Goal: Subscribe to service/newsletter

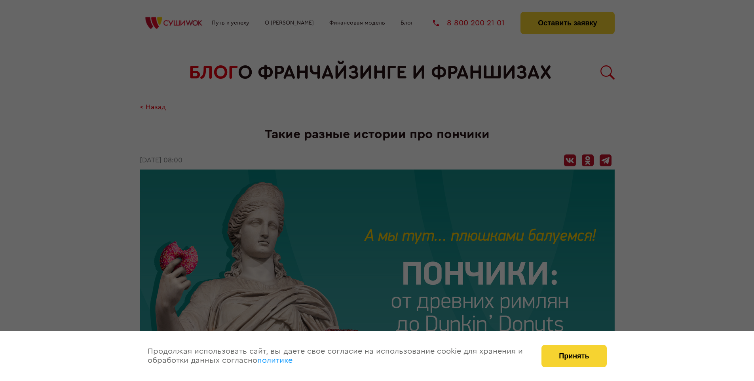
scroll to position [1141, 0]
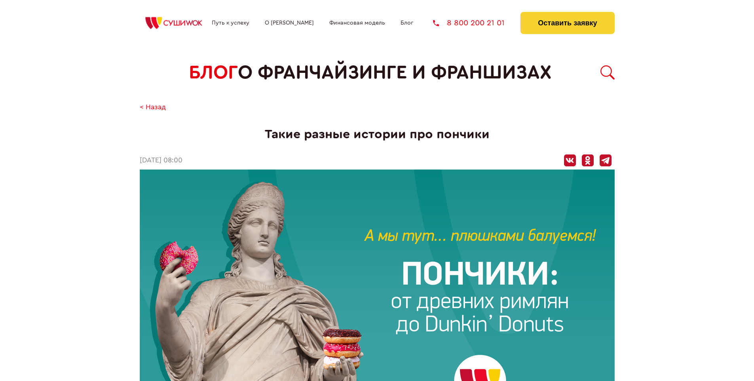
scroll to position [1141, 0]
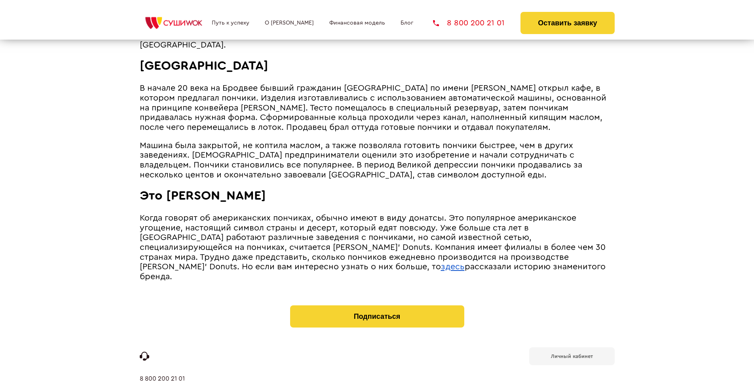
click at [572, 354] on b "Личный кабинет" at bounding box center [572, 356] width 42 height 5
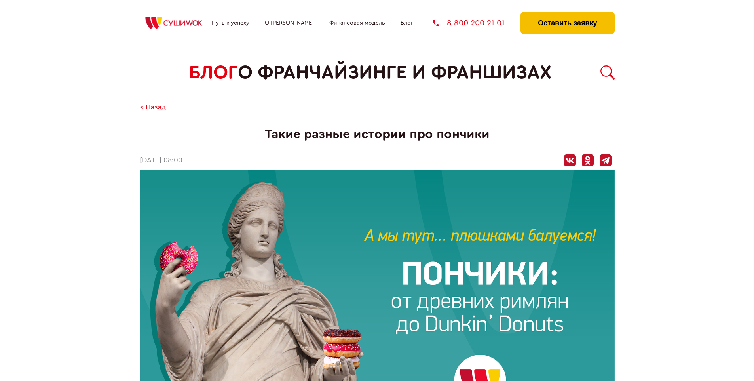
click at [568, 14] on button "Оставить заявку" at bounding box center [568, 23] width 94 height 22
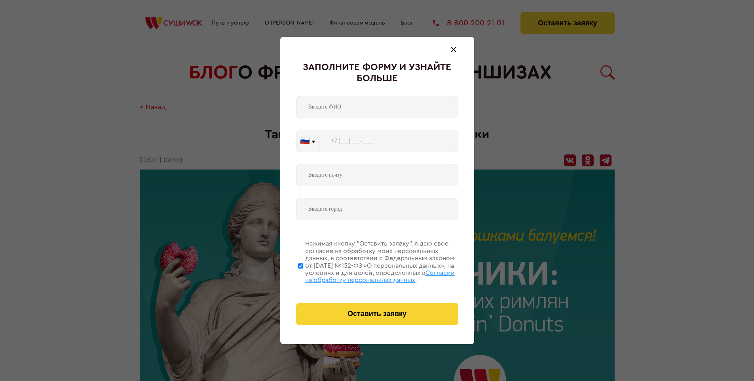
click at [367, 275] on span "Согласии на обработку персональных данных" at bounding box center [380, 276] width 150 height 13
click at [303, 275] on input "Нажимая кнопку “Оставить заявку”, я даю свое согласие на обработку моих персона…" at bounding box center [300, 265] width 5 height 63
checkbox input "false"
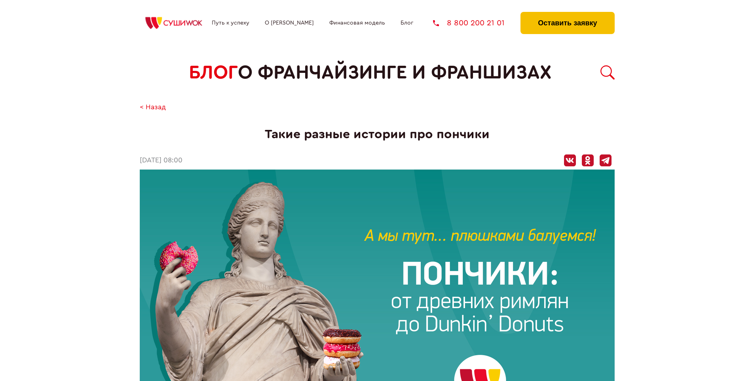
click at [568, 14] on button "Оставить заявку" at bounding box center [568, 23] width 94 height 22
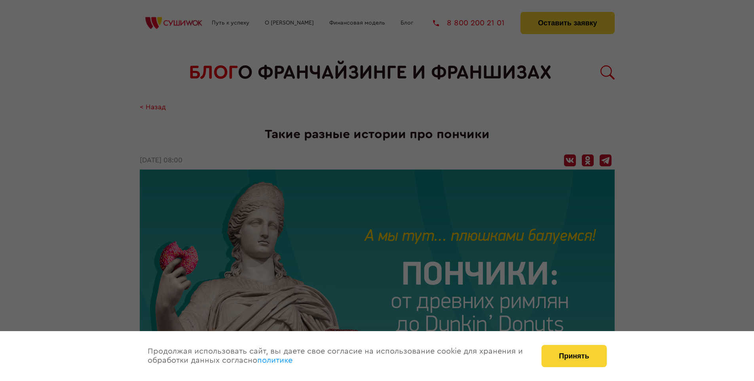
scroll to position [1141, 0]
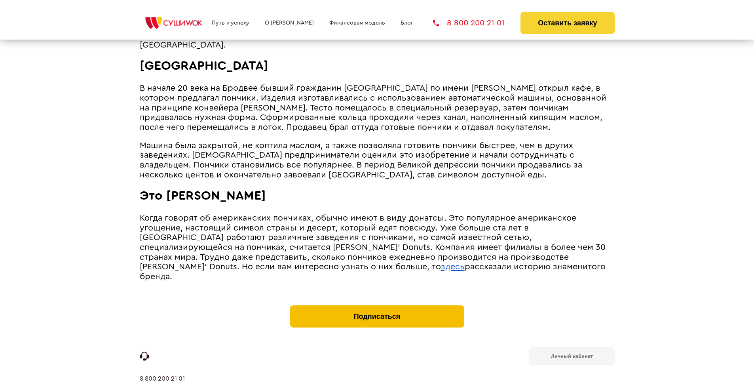
click at [377, 305] on button "Подписаться" at bounding box center [377, 316] width 174 height 22
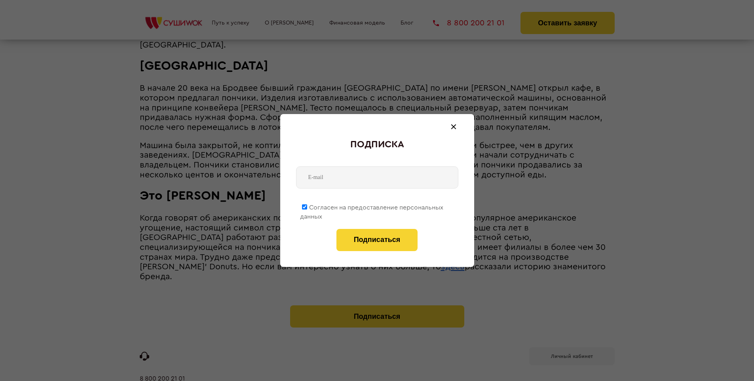
click at [372, 206] on span "Согласен на предоставление персональных данных" at bounding box center [371, 211] width 143 height 15
click at [307, 206] on input "Согласен на предоставление персональных данных" at bounding box center [304, 206] width 5 height 5
checkbox input "false"
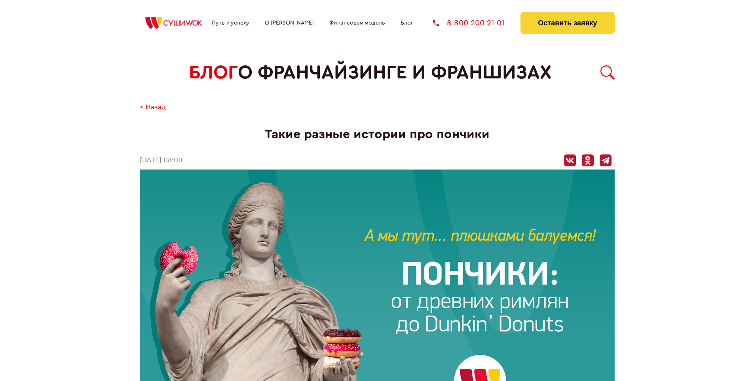
scroll to position [1141, 0]
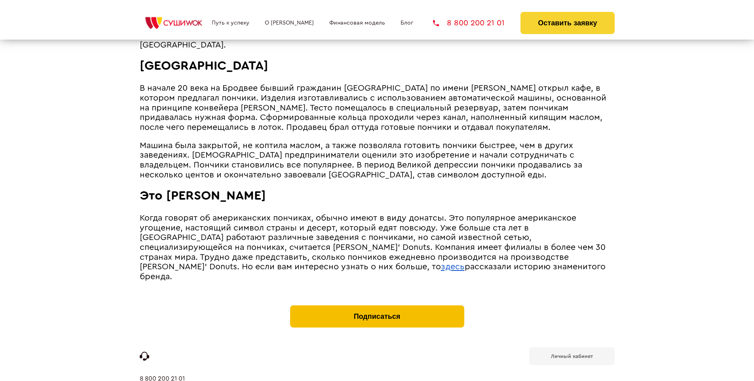
click at [377, 305] on button "Подписаться" at bounding box center [377, 316] width 174 height 22
